Goal: Task Accomplishment & Management: Use online tool/utility

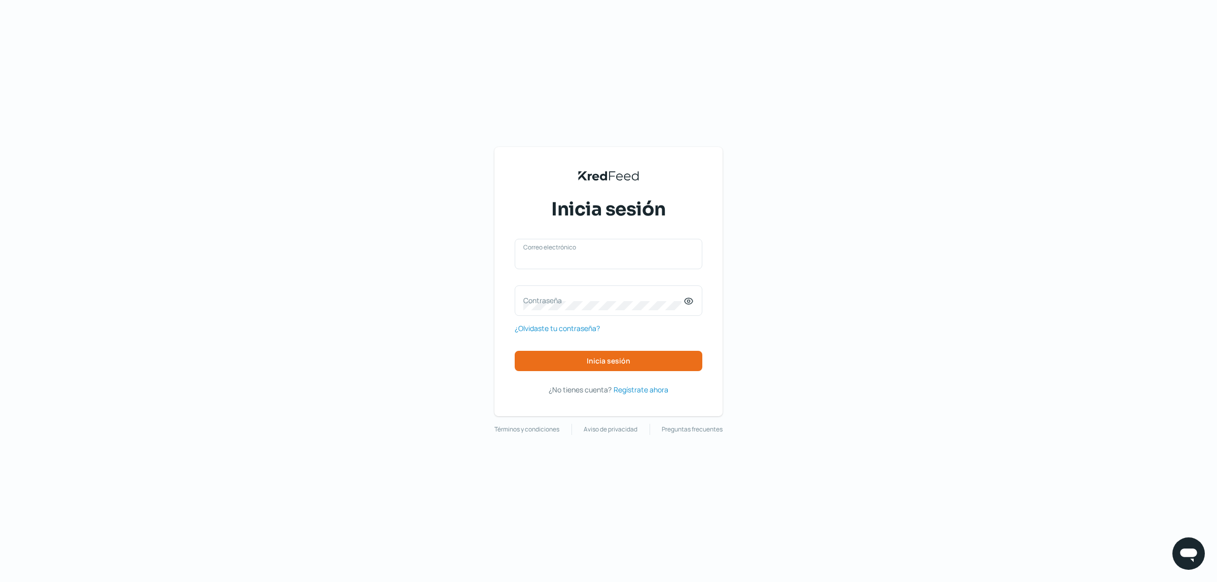
type input "[EMAIL_ADDRESS][DOMAIN_NAME]"
click at [626, 355] on button "Inicia sesión" at bounding box center [609, 361] width 188 height 20
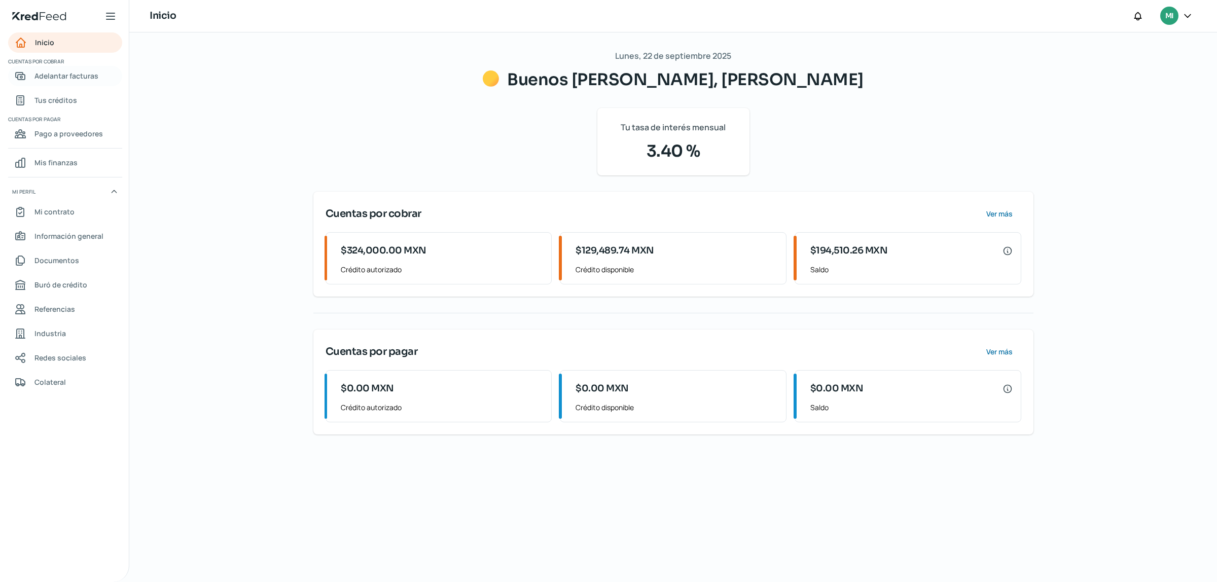
click at [72, 79] on span "Adelantar facturas" at bounding box center [66, 75] width 64 height 13
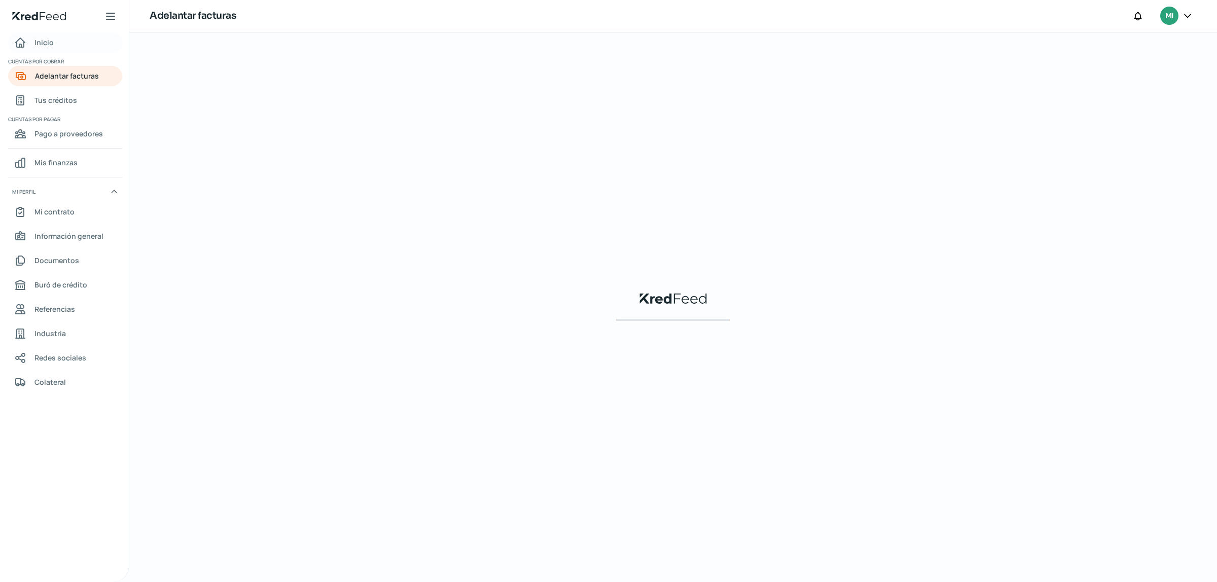
click at [59, 45] on link "Inicio" at bounding box center [65, 42] width 114 height 20
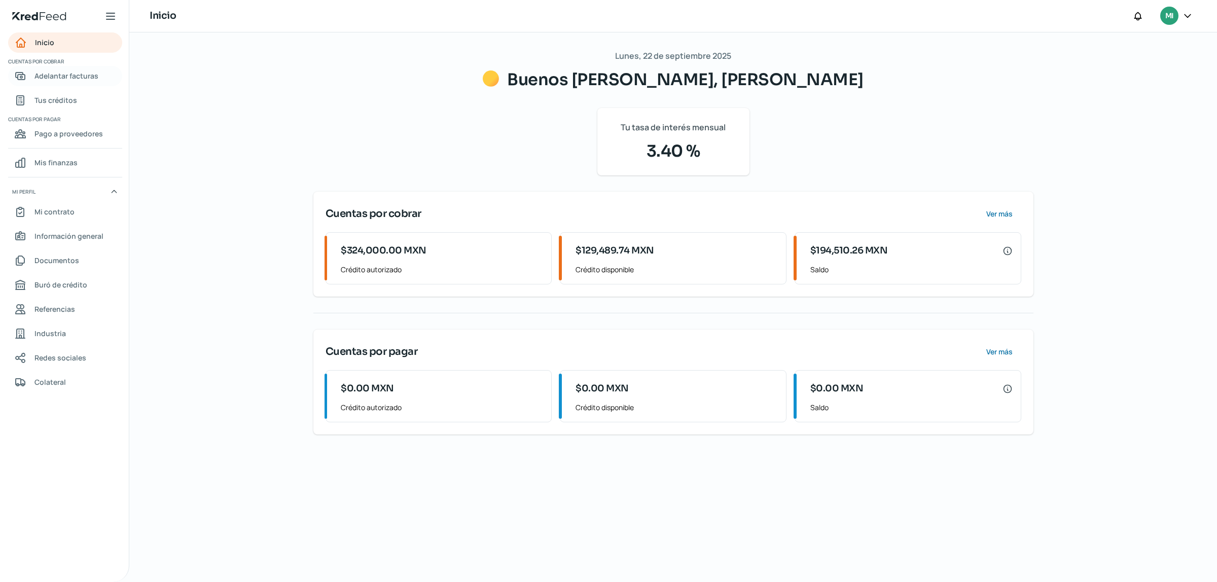
click at [49, 79] on span "Adelantar facturas" at bounding box center [66, 75] width 64 height 13
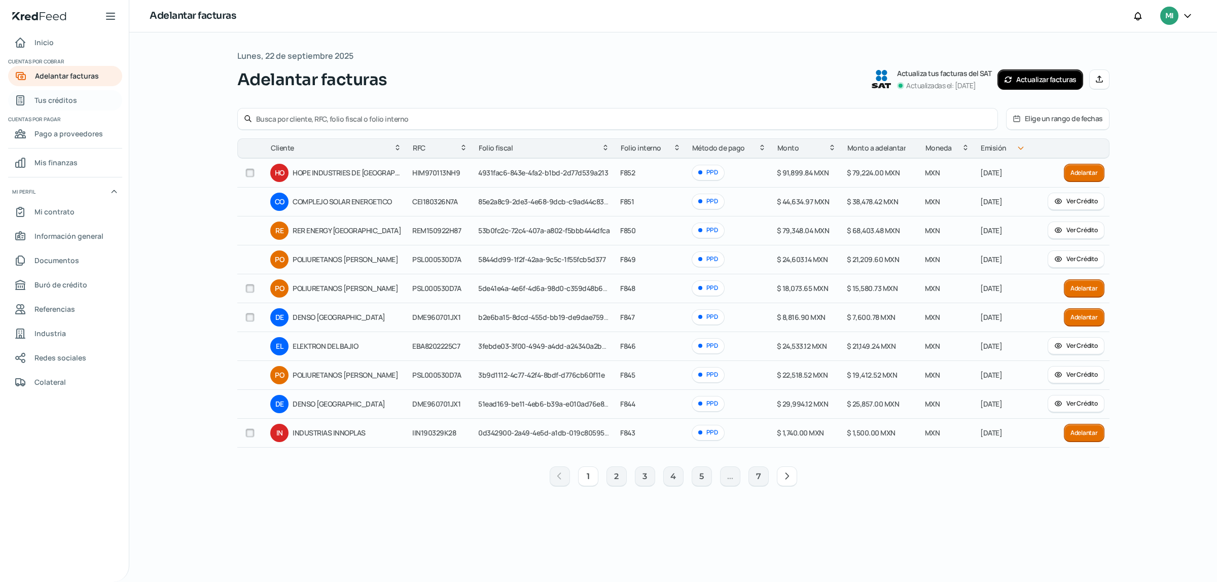
click at [51, 104] on span "Tus créditos" at bounding box center [55, 100] width 43 height 13
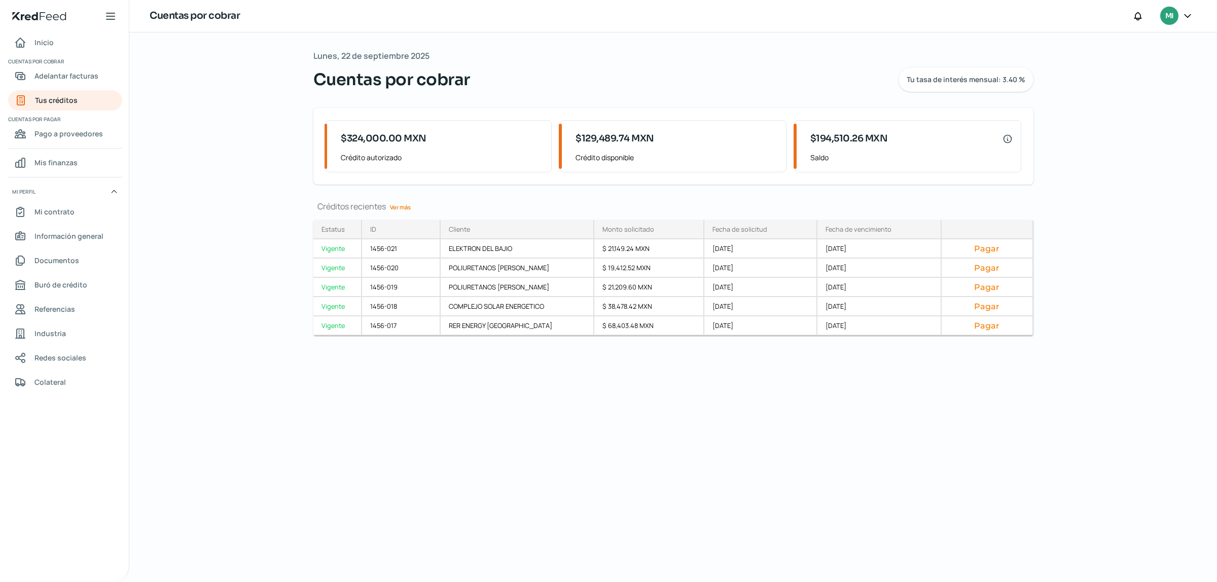
click at [404, 206] on link "Ver más" at bounding box center [400, 207] width 29 height 16
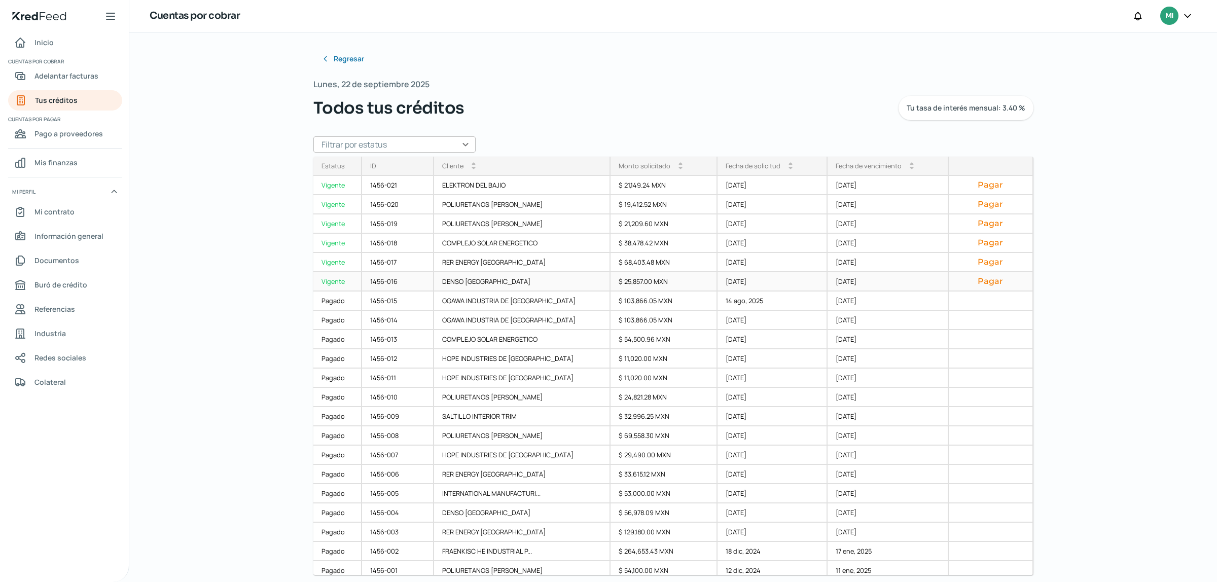
click at [977, 281] on button "Pagar" at bounding box center [990, 281] width 67 height 10
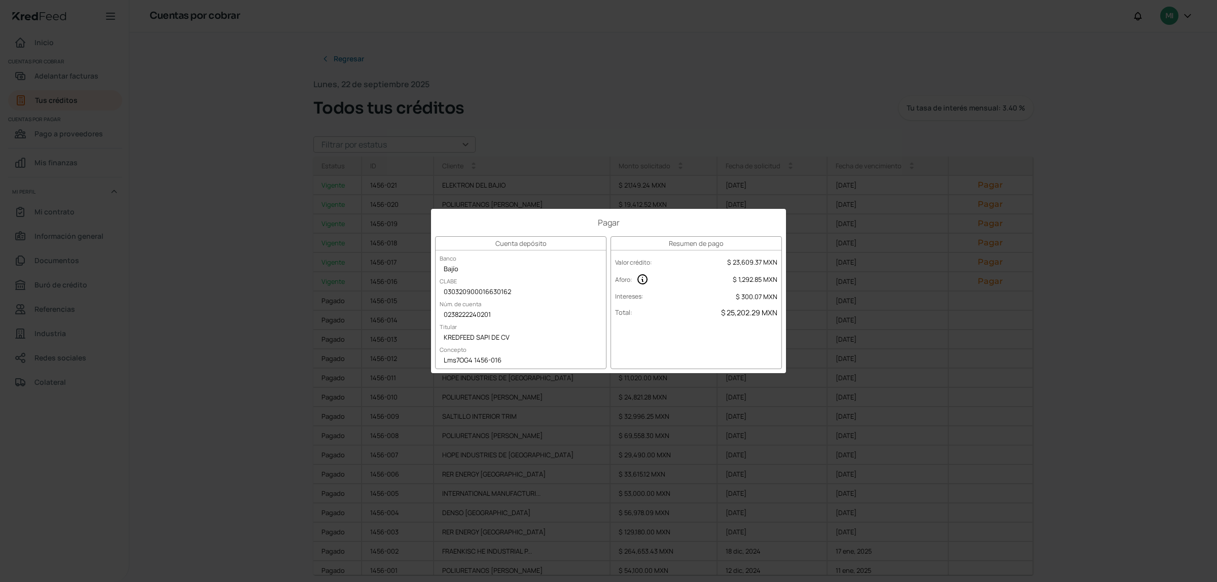
click at [666, 140] on div "Pagar Cuenta depósito Banco Bajío [PERSON_NAME] 030320900016630162 Núm. de cuen…" at bounding box center [608, 291] width 1217 height 582
